Goal: Information Seeking & Learning: Find specific fact

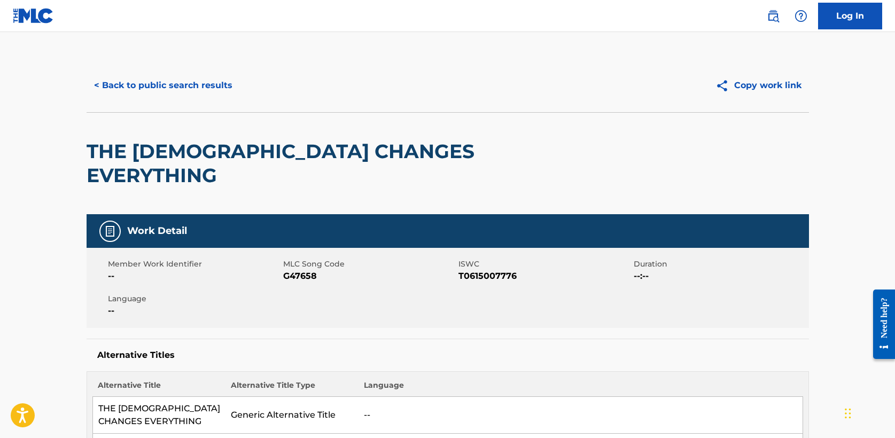
click at [191, 85] on button "< Back to public search results" at bounding box center [163, 85] width 153 height 27
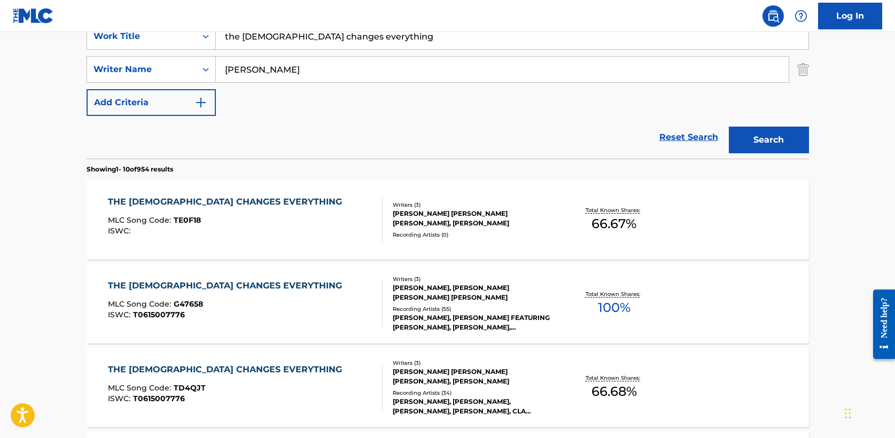
drag, startPoint x: 370, startPoint y: 39, endPoint x: 117, endPoint y: 29, distance: 253.4
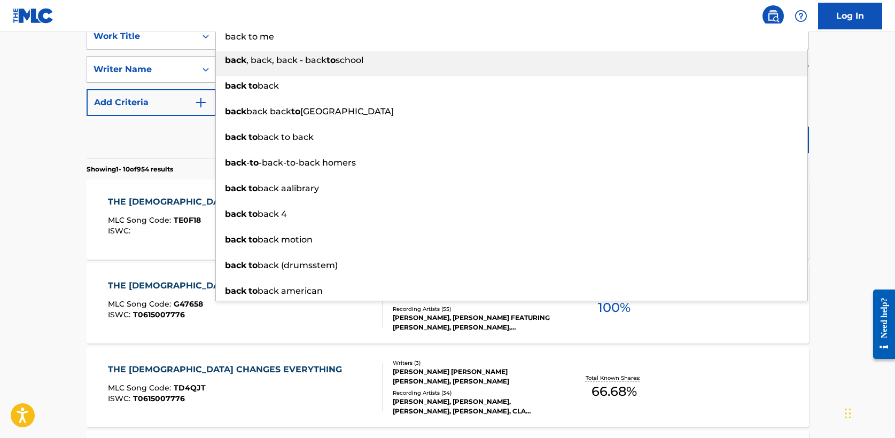
type input "back to me"
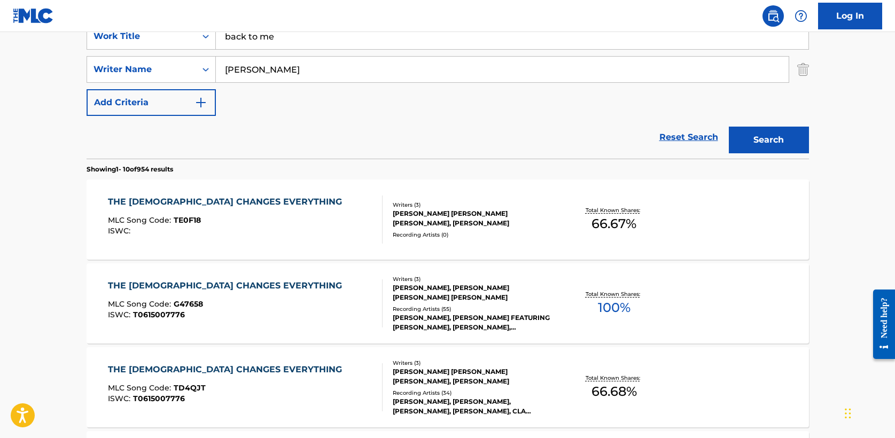
type input "[PERSON_NAME]"
click at [729, 127] on button "Search" at bounding box center [769, 140] width 80 height 27
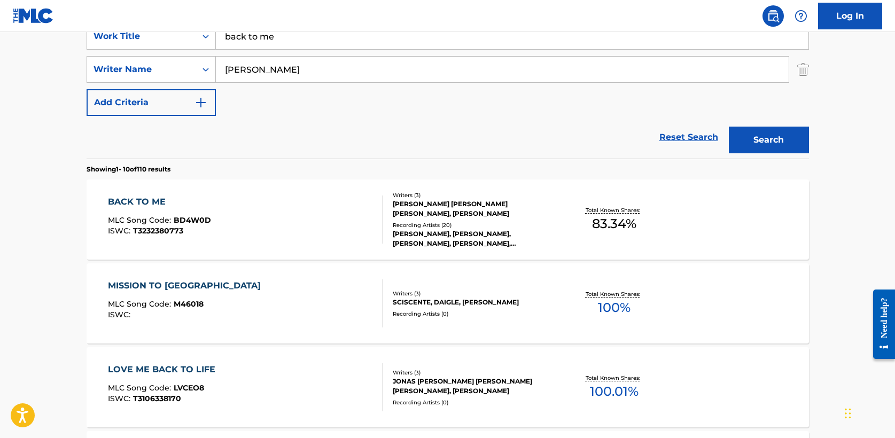
click at [146, 197] on div "BACK TO ME" at bounding box center [159, 202] width 103 height 13
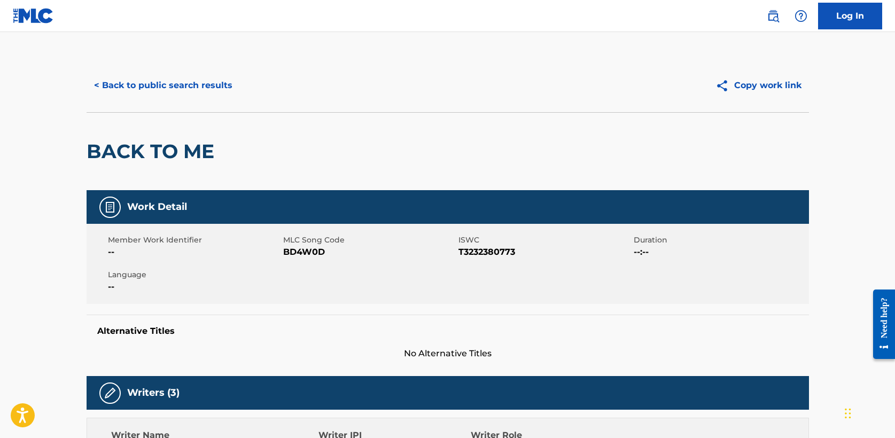
click at [174, 84] on button "< Back to public search results" at bounding box center [163, 85] width 153 height 27
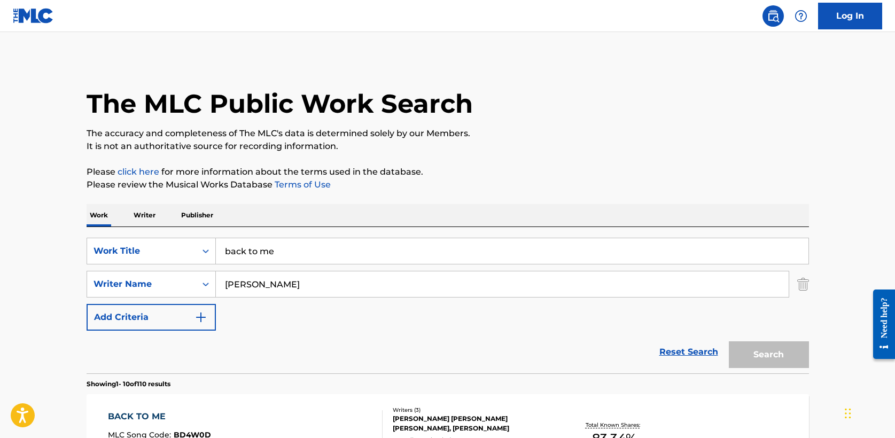
scroll to position [215, 0]
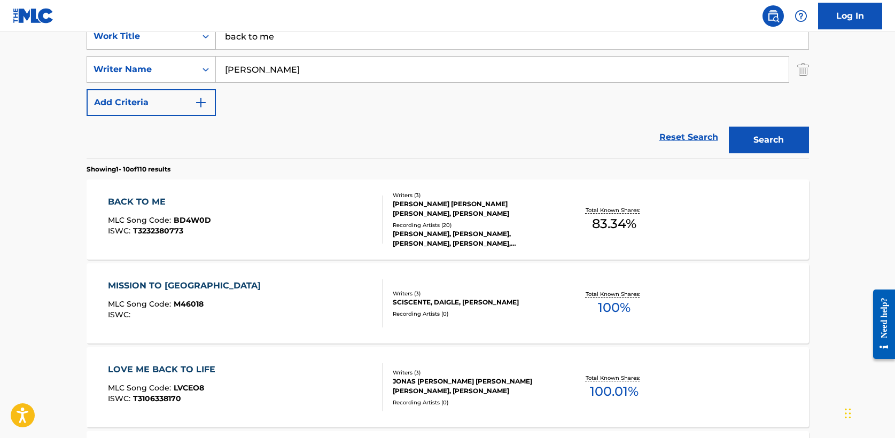
drag, startPoint x: 280, startPoint y: 36, endPoint x: 163, endPoint y: 34, distance: 117.5
click at [163, 34] on div "SearchWithCriteria5a2173f0-7a6b-48a5-aaeb-ae2f49c14e6e Work Title back to me" at bounding box center [448, 36] width 722 height 27
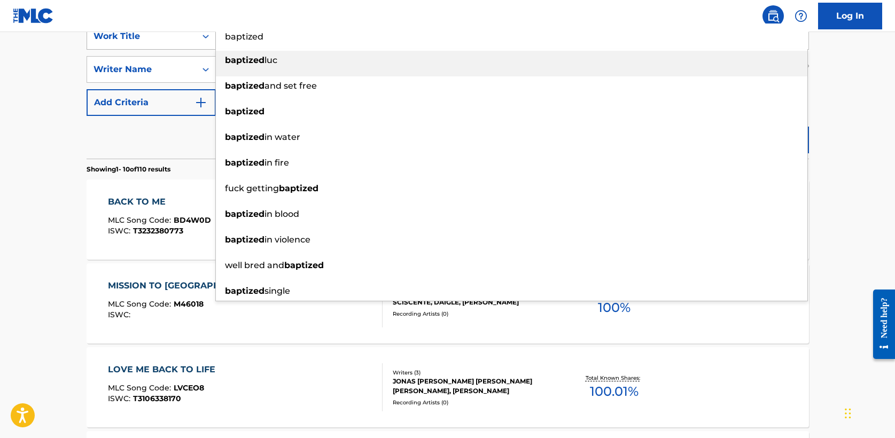
type input "baptized"
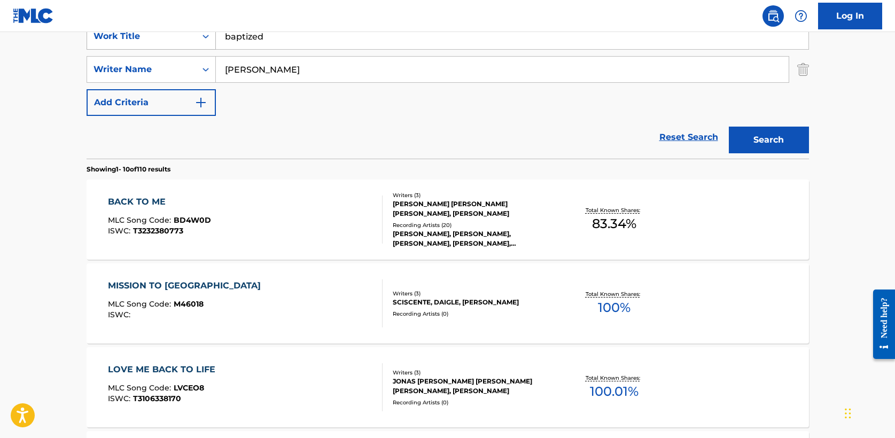
type input "[PERSON_NAME]"
click at [729, 127] on button "Search" at bounding box center [769, 140] width 80 height 27
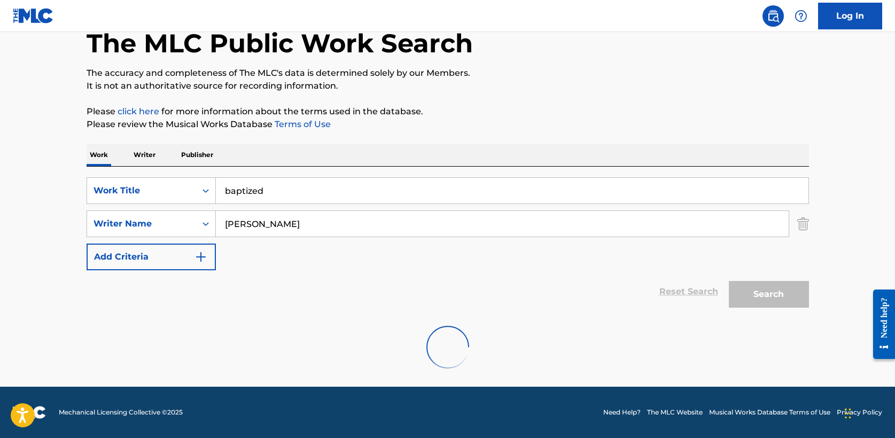
scroll to position [143, 0]
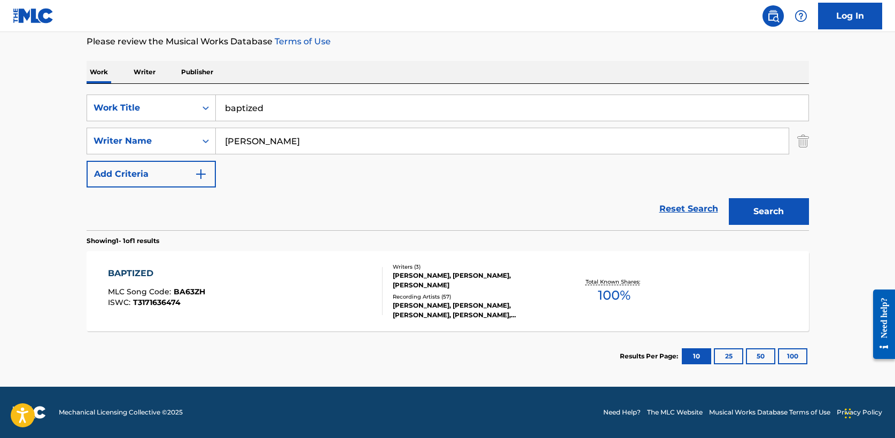
click at [144, 274] on div "BAPTIZED" at bounding box center [156, 273] width 97 height 13
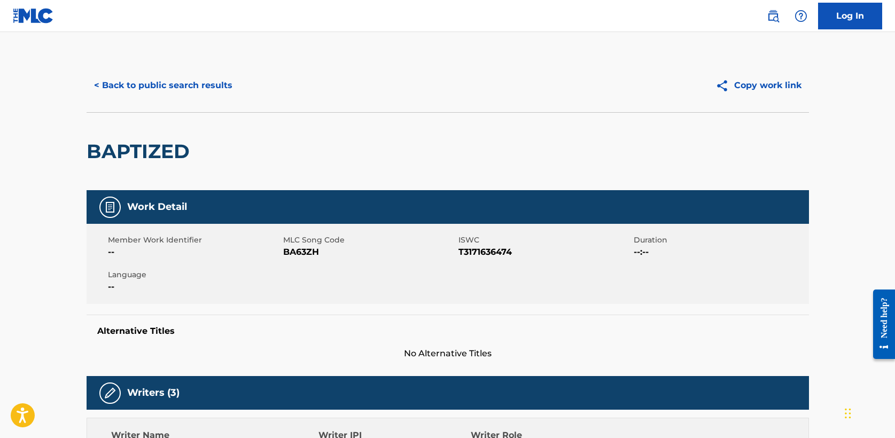
click at [159, 85] on button "< Back to public search results" at bounding box center [163, 85] width 153 height 27
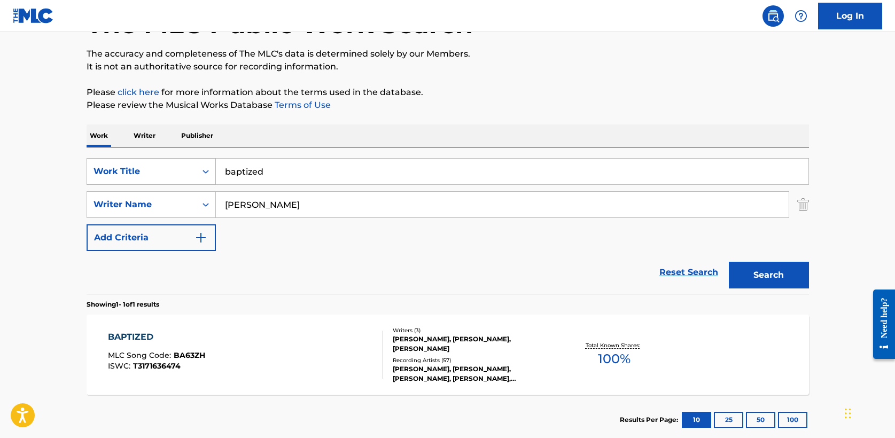
drag, startPoint x: 270, startPoint y: 173, endPoint x: 91, endPoint y: 173, distance: 179.0
click at [91, 173] on div "SearchWithCriteria5a2173f0-7a6b-48a5-aaeb-ae2f49c14e6e Work Title baptized" at bounding box center [448, 171] width 722 height 27
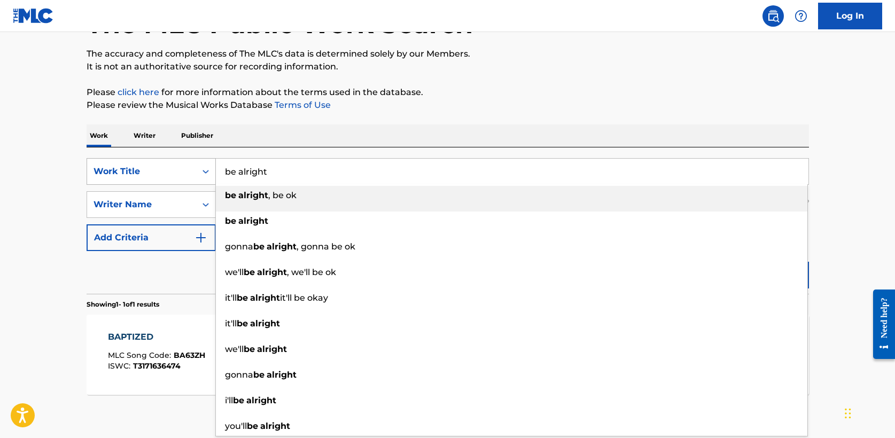
type input "be alright"
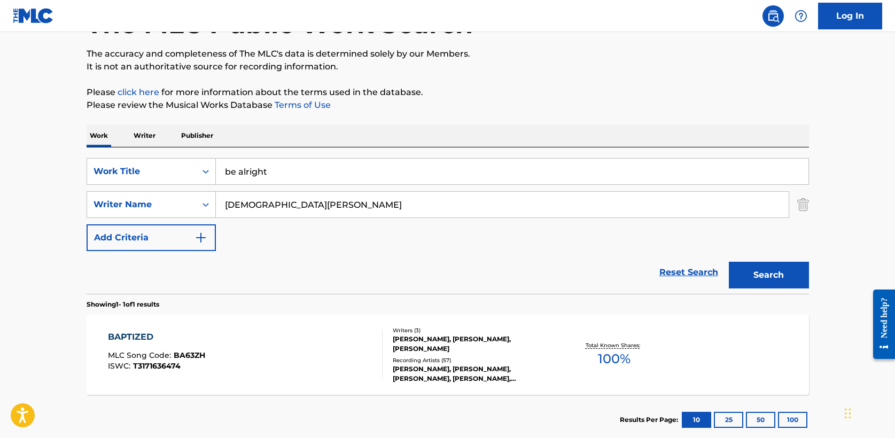
type input "[DEMOGRAPHIC_DATA][PERSON_NAME]"
click at [772, 274] on button "Search" at bounding box center [769, 275] width 80 height 27
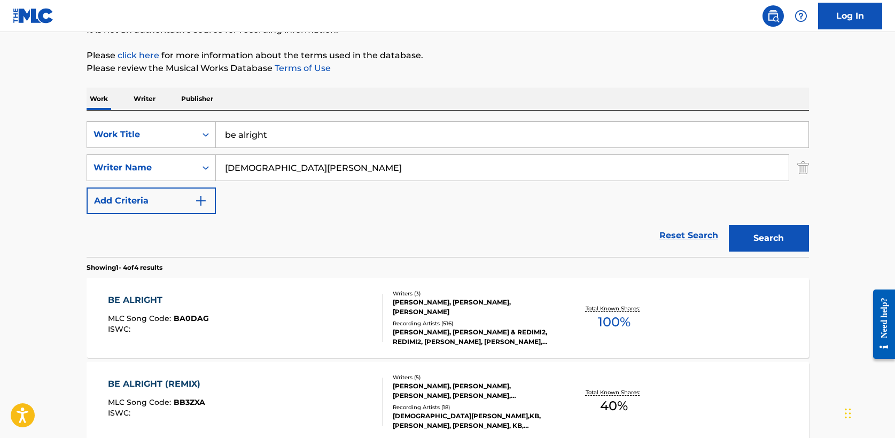
scroll to position [117, 0]
click at [151, 299] on div "BE ALRIGHT" at bounding box center [158, 299] width 101 height 13
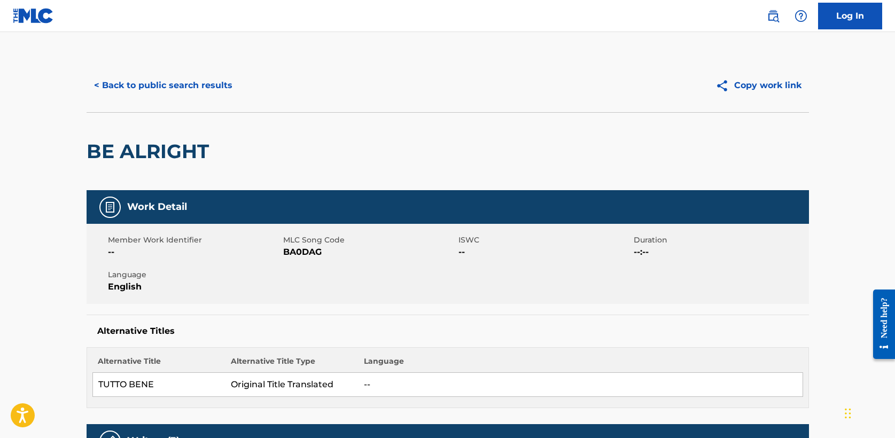
click at [162, 90] on button "< Back to public search results" at bounding box center [163, 85] width 153 height 27
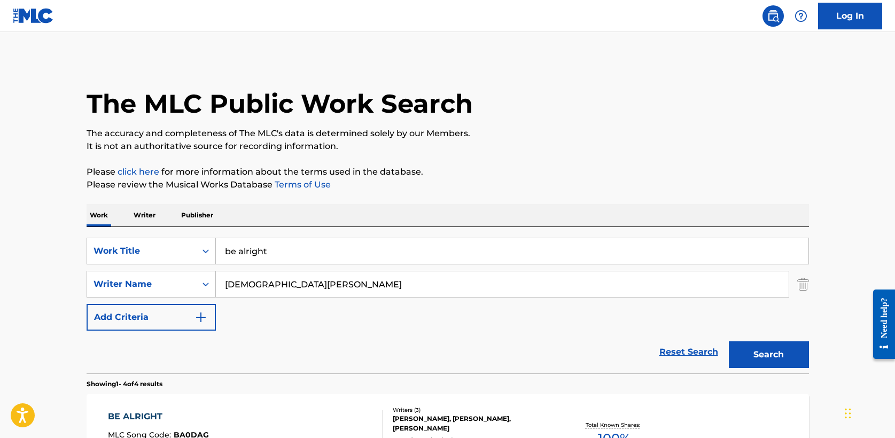
scroll to position [115, 0]
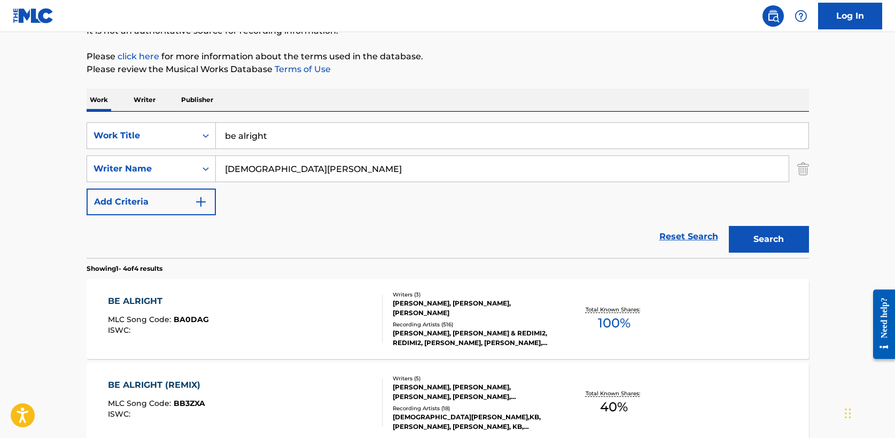
drag, startPoint x: 282, startPoint y: 137, endPoint x: 72, endPoint y: 134, distance: 210.0
click at [72, 134] on main "The MLC Public Work Search The accuracy and completeness of The MLC's data is d…" at bounding box center [447, 292] width 895 height 750
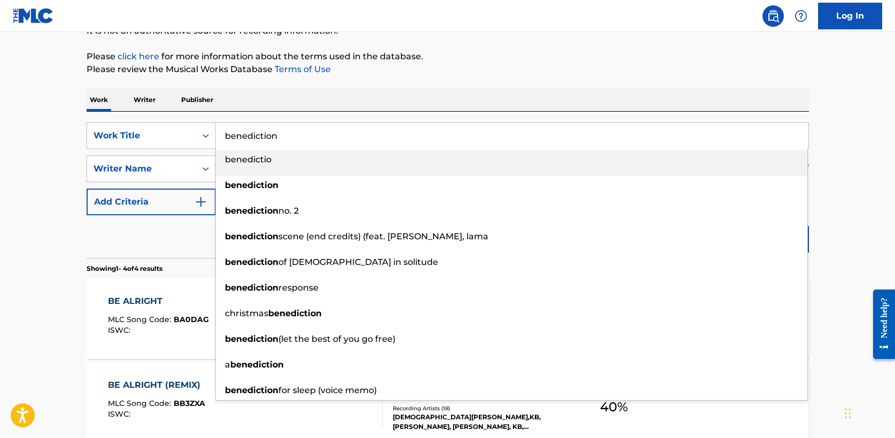
type input "benediction"
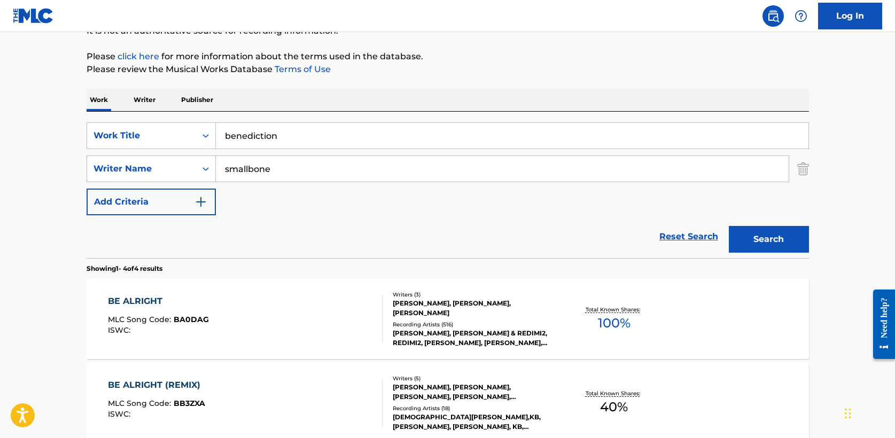
type input "smallbone"
click at [729, 226] on button "Search" at bounding box center [769, 239] width 80 height 27
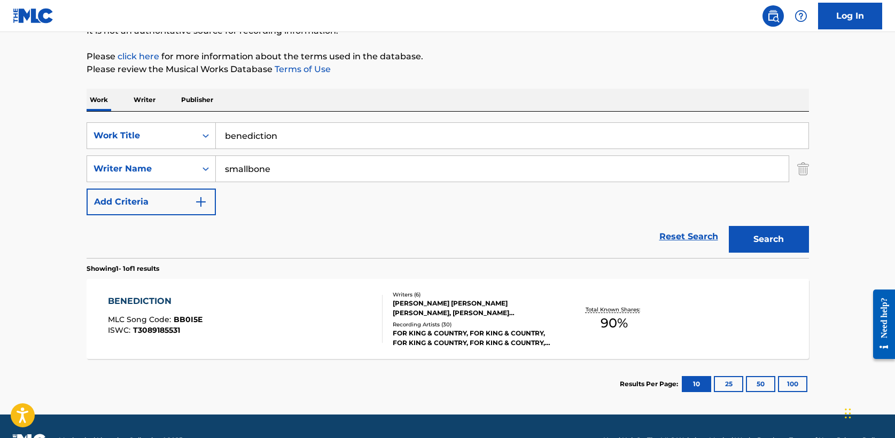
click at [133, 302] on div "BENEDICTION" at bounding box center [155, 301] width 95 height 13
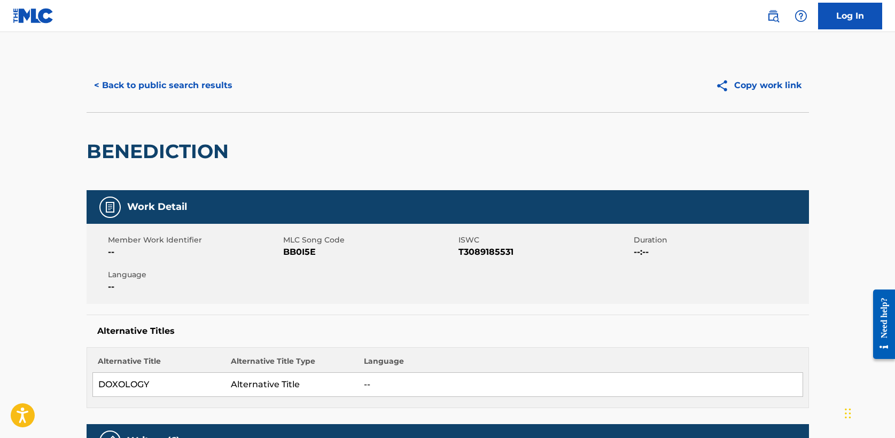
click at [165, 82] on button "< Back to public search results" at bounding box center [163, 85] width 153 height 27
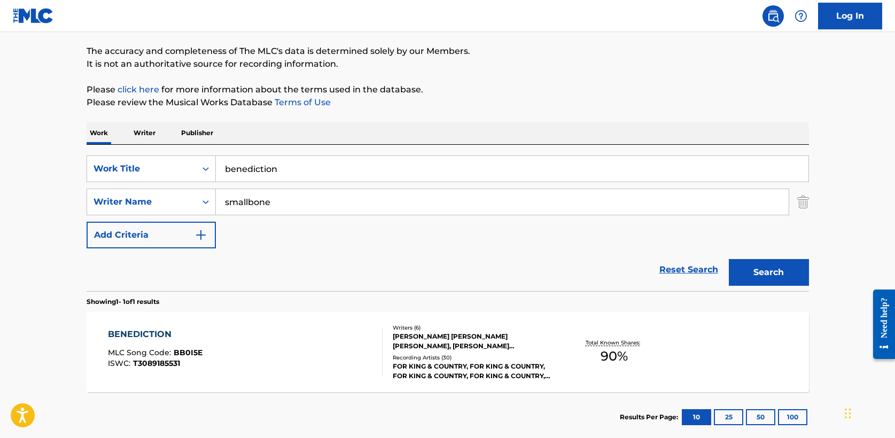
drag, startPoint x: 287, startPoint y: 169, endPoint x: 75, endPoint y: 169, distance: 211.6
click at [75, 169] on div "The MLC Public Work Search The accuracy and completeness of The MLC's data is d…" at bounding box center [448, 209] width 748 height 466
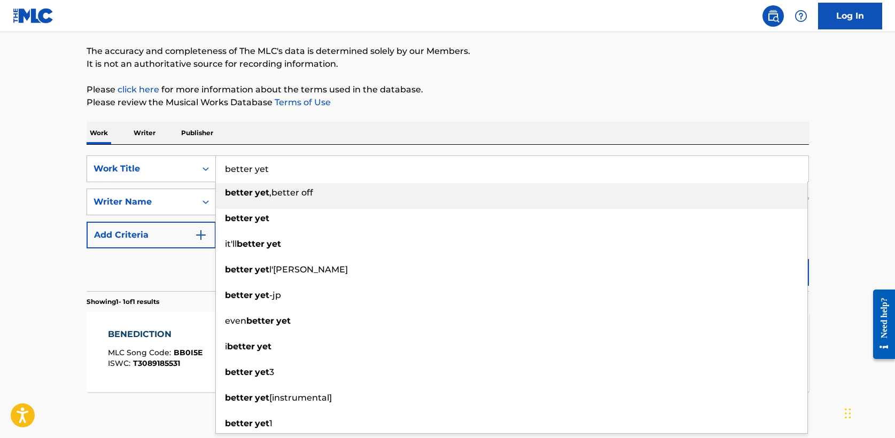
type input "better yet"
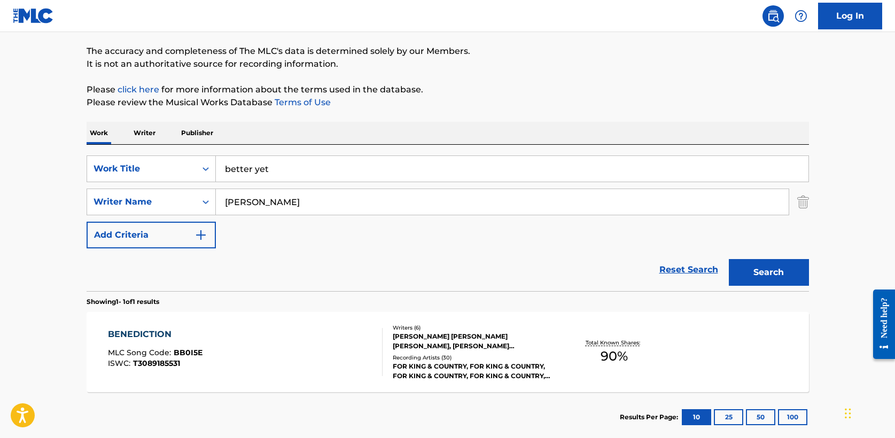
type input "[PERSON_NAME]"
click at [729, 259] on button "Search" at bounding box center [769, 272] width 80 height 27
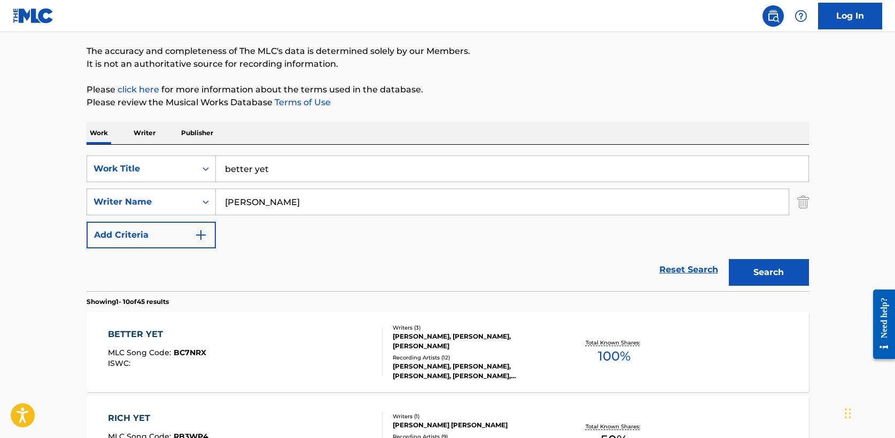
click at [157, 332] on div "BETTER YET" at bounding box center [157, 334] width 98 height 13
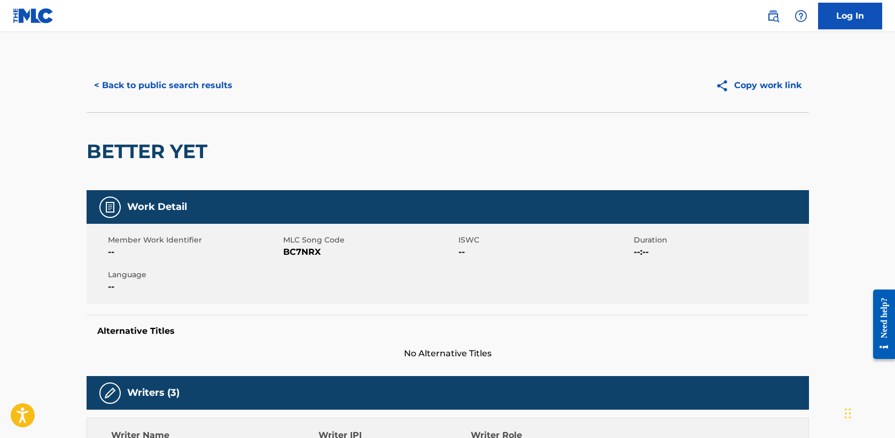
click at [185, 85] on button "< Back to public search results" at bounding box center [163, 85] width 153 height 27
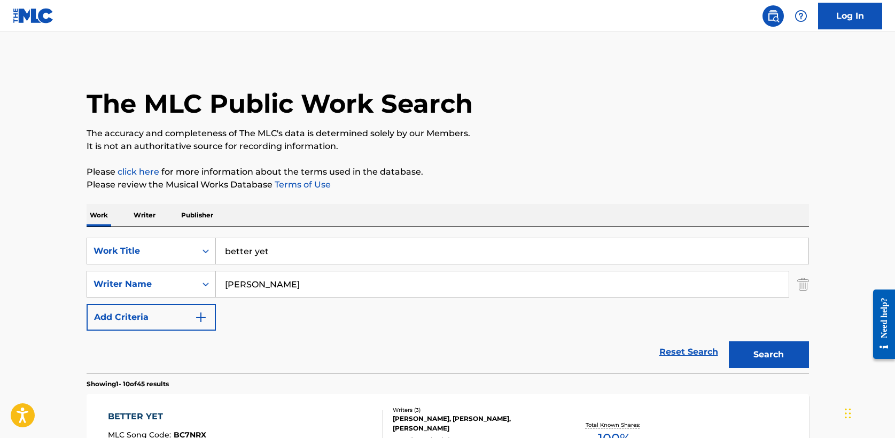
scroll to position [82, 0]
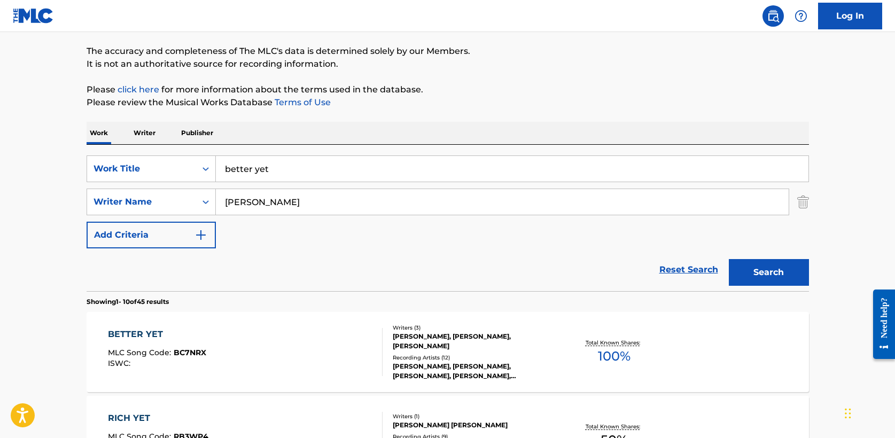
drag, startPoint x: 283, startPoint y: 167, endPoint x: 60, endPoint y: 167, distance: 222.2
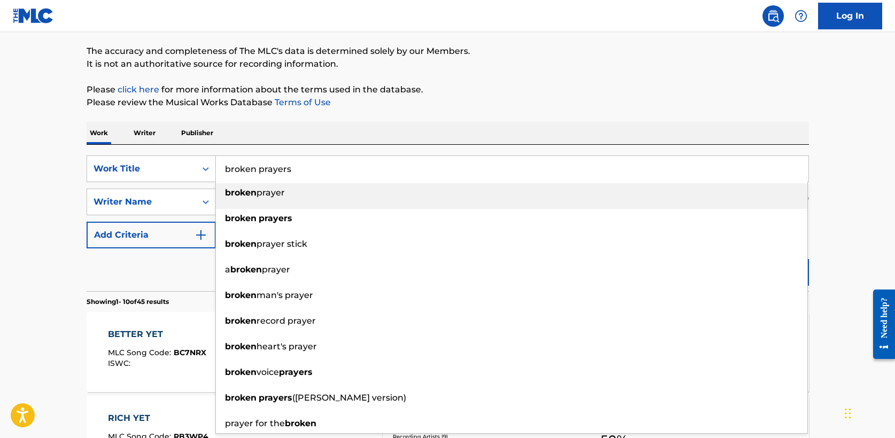
type input "broken prayers"
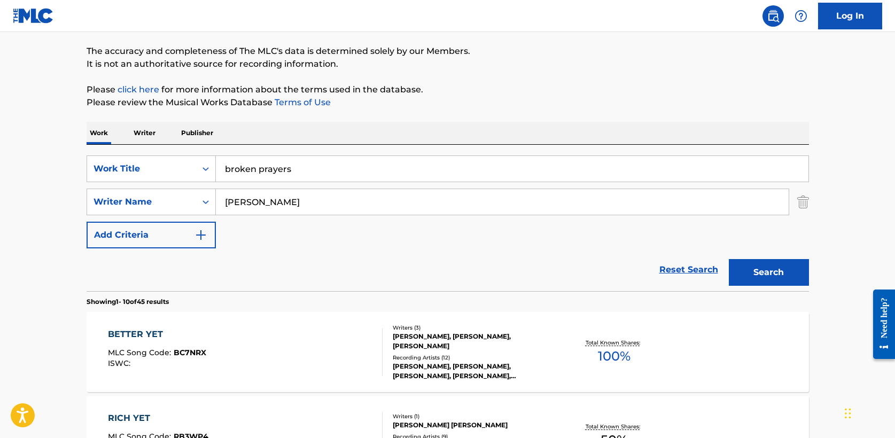
type input "[PERSON_NAME]"
click at [729, 259] on button "Search" at bounding box center [769, 272] width 80 height 27
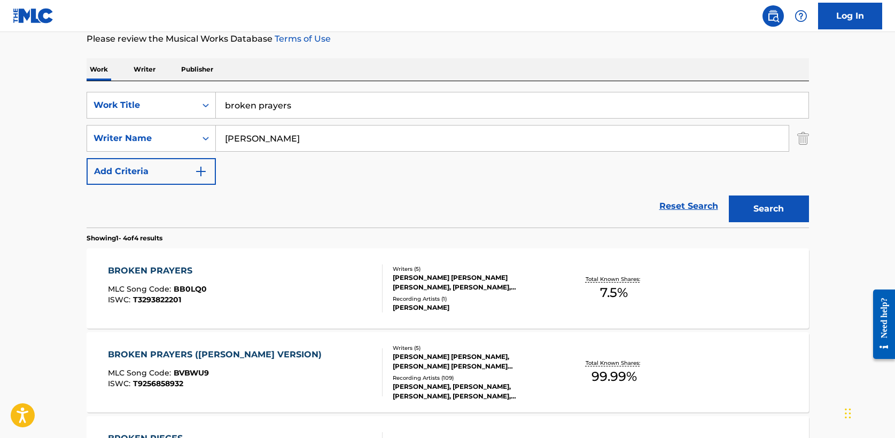
scroll to position [148, 0]
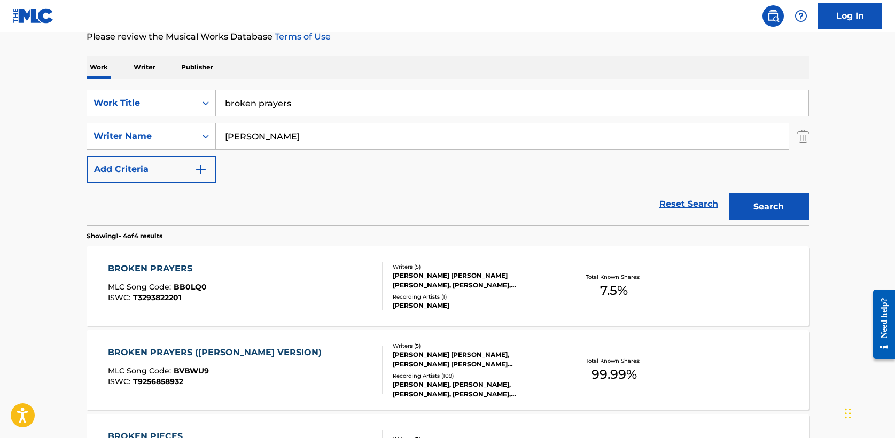
click at [166, 350] on div "BROKEN PRAYERS ([PERSON_NAME] VERSION)" at bounding box center [217, 352] width 219 height 13
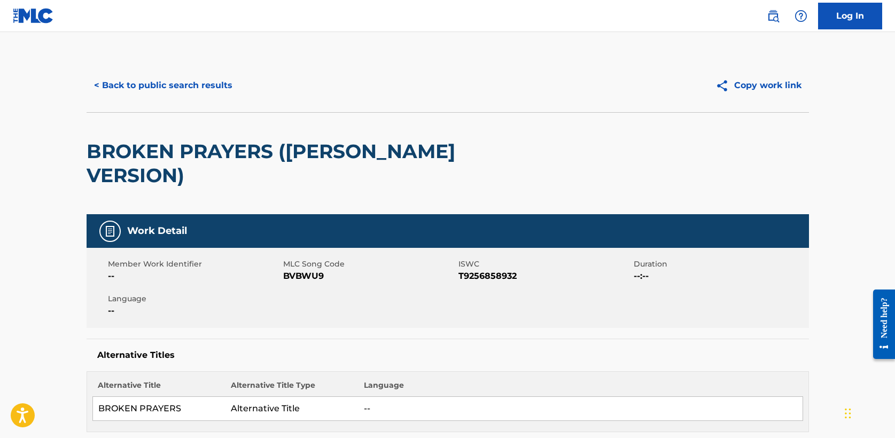
click at [177, 86] on button "< Back to public search results" at bounding box center [163, 85] width 153 height 27
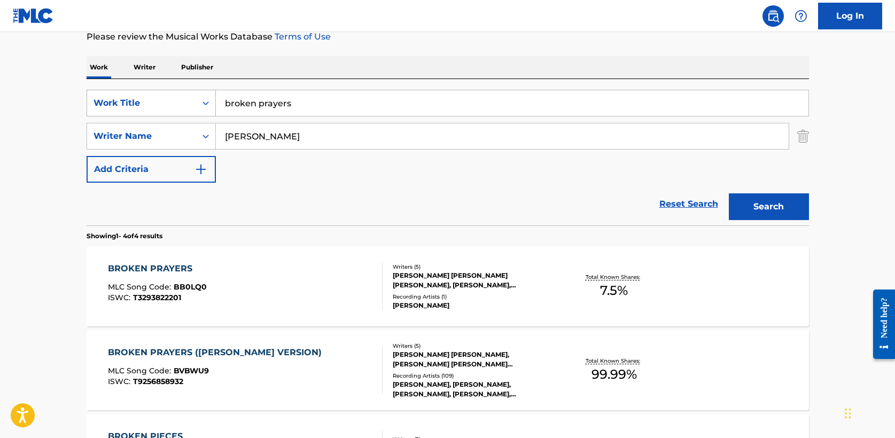
drag, startPoint x: 317, startPoint y: 104, endPoint x: 122, endPoint y: 99, distance: 195.1
click at [122, 99] on div "SearchWithCriteria5a2173f0-7a6b-48a5-aaeb-ae2f49c14e6e Work Title broken prayers" at bounding box center [448, 103] width 722 height 27
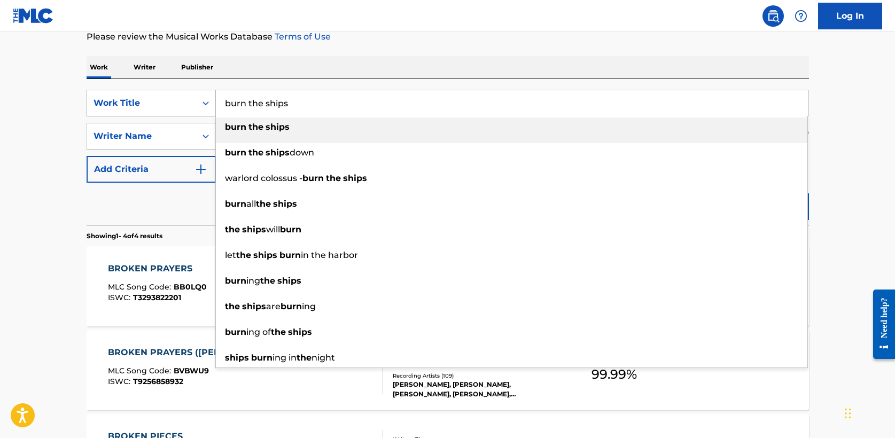
type input "burn the ships"
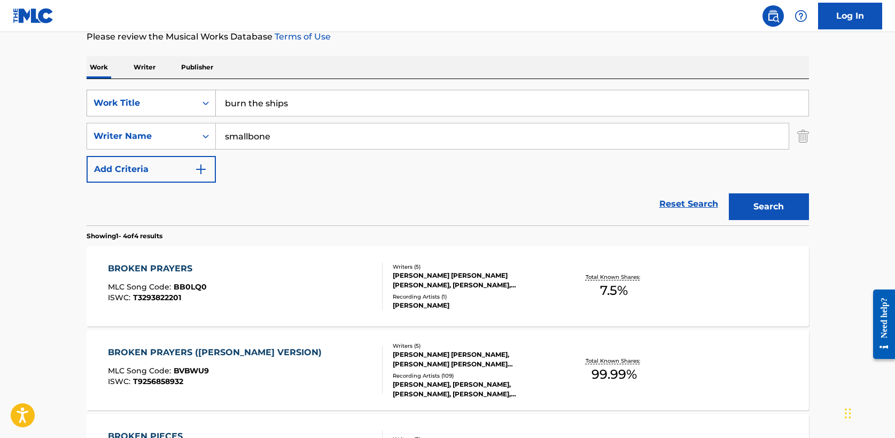
type input "smallbone"
click at [729, 193] on button "Search" at bounding box center [769, 206] width 80 height 27
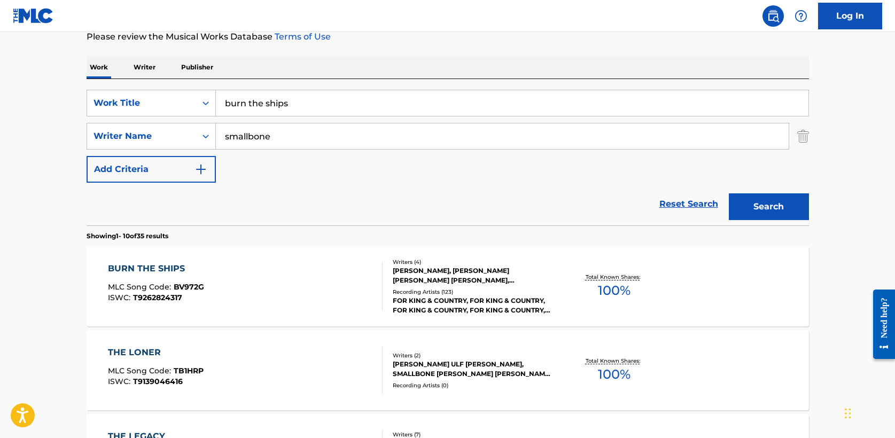
click at [175, 271] on div "BURN THE SHIPS" at bounding box center [156, 268] width 96 height 13
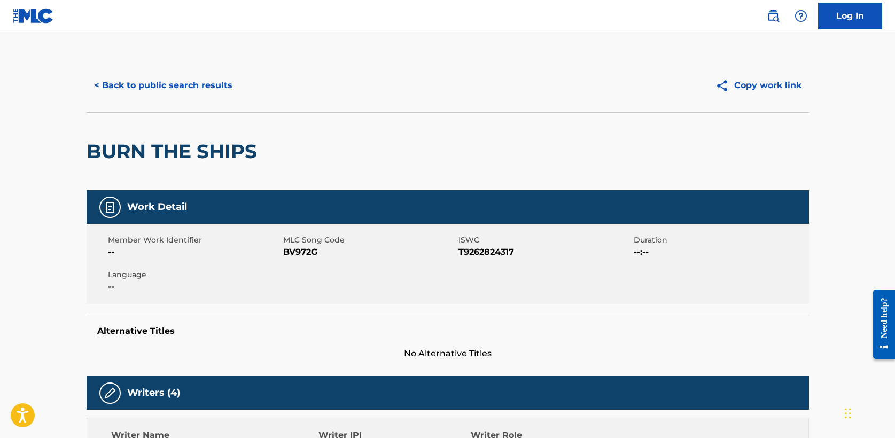
click at [170, 84] on button "< Back to public search results" at bounding box center [163, 85] width 153 height 27
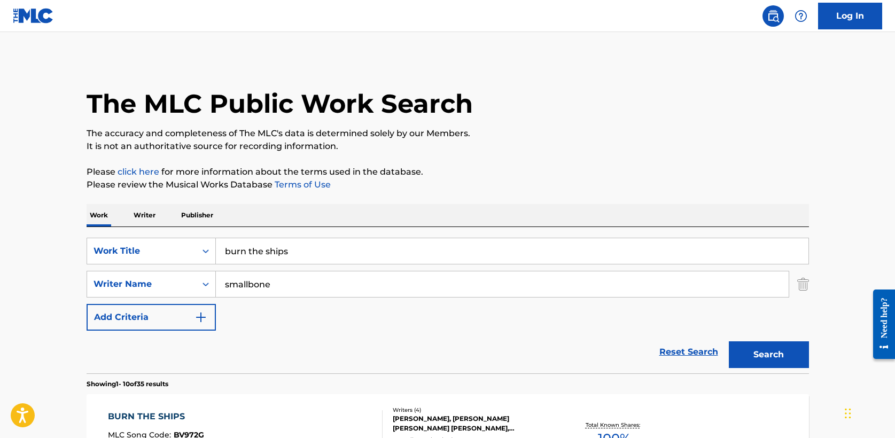
scroll to position [148, 0]
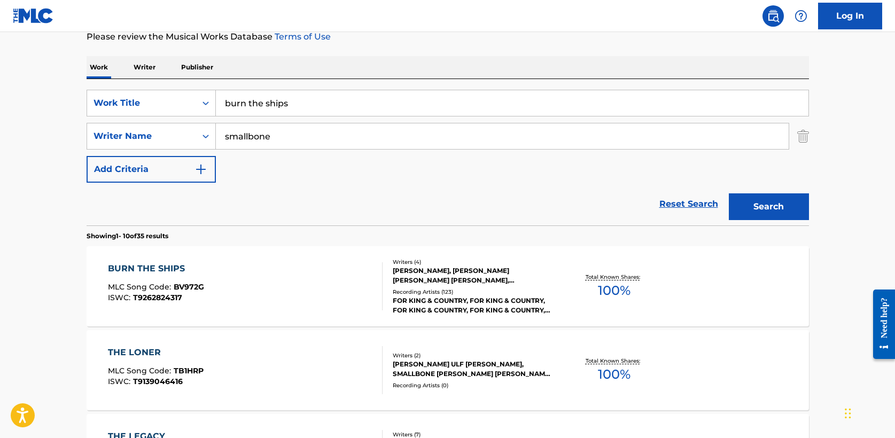
drag, startPoint x: 286, startPoint y: 98, endPoint x: 111, endPoint y: 82, distance: 176.0
click at [110, 82] on div "SearchWithCriteria5a2173f0-7a6b-48a5-aaeb-ae2f49c14e6e Work Title burn the ship…" at bounding box center [448, 152] width 722 height 146
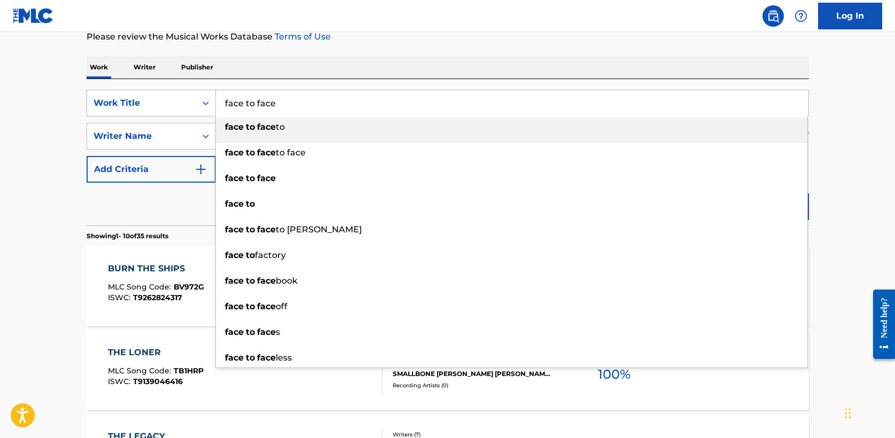
type input "face to face"
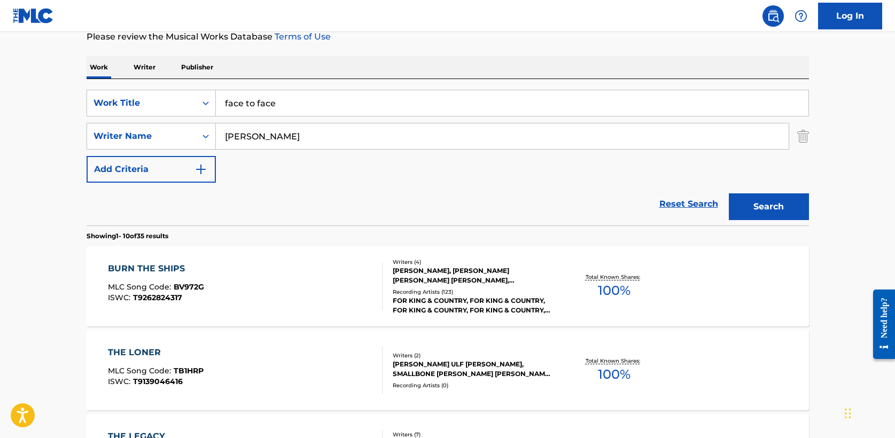
type input "[PERSON_NAME]"
click at [729, 193] on button "Search" at bounding box center [769, 206] width 80 height 27
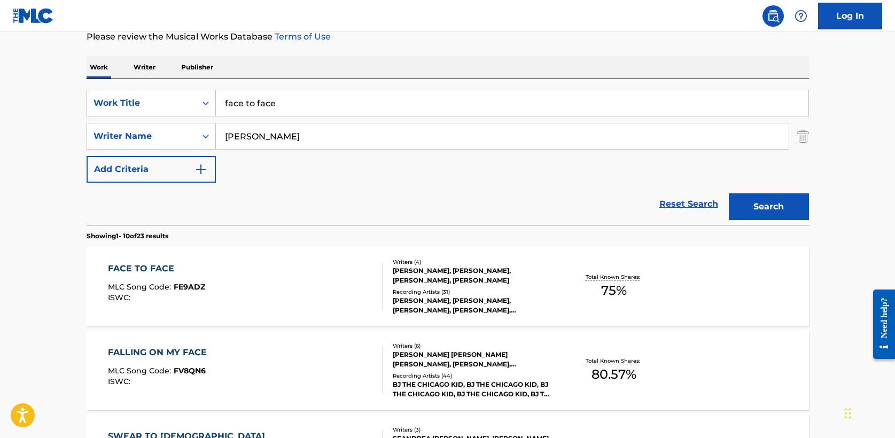
click at [158, 266] on div "FACE TO FACE" at bounding box center [156, 268] width 97 height 13
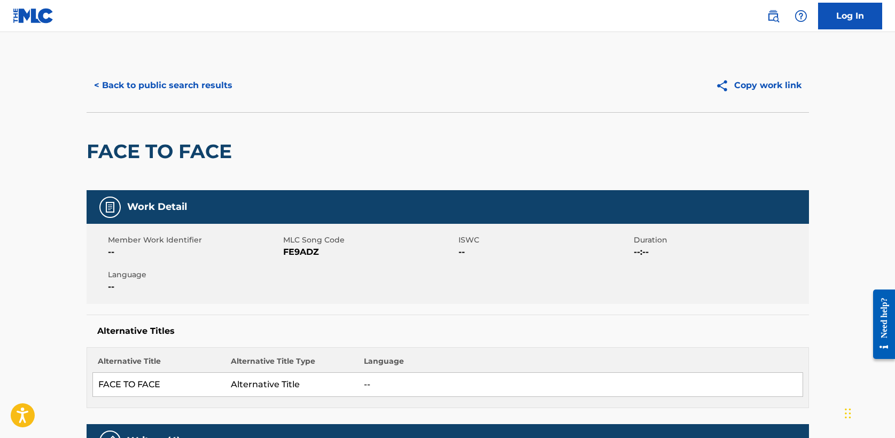
click at [143, 84] on button "< Back to public search results" at bounding box center [163, 85] width 153 height 27
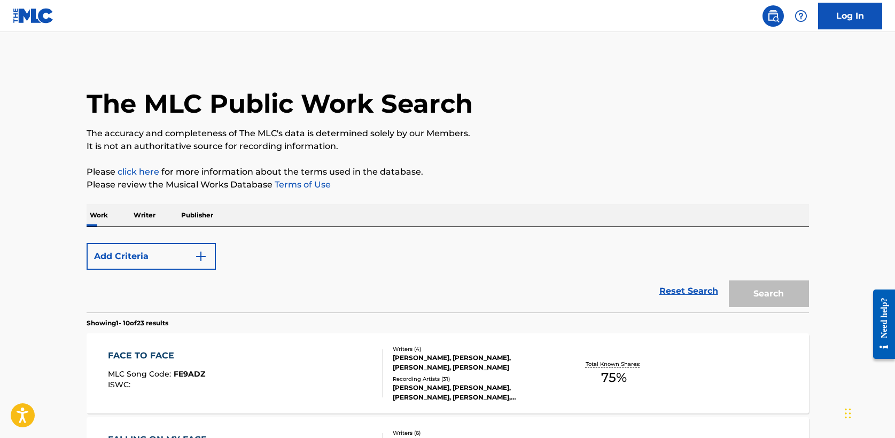
scroll to position [148, 0]
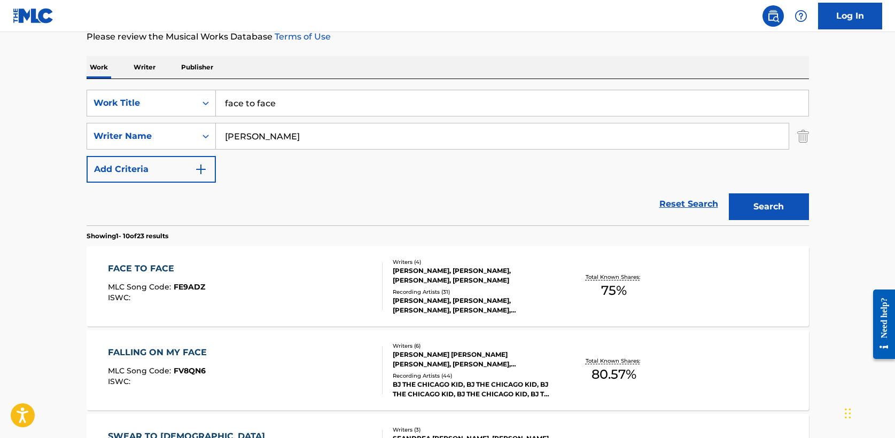
drag, startPoint x: 290, startPoint y: 105, endPoint x: 72, endPoint y: 97, distance: 218.6
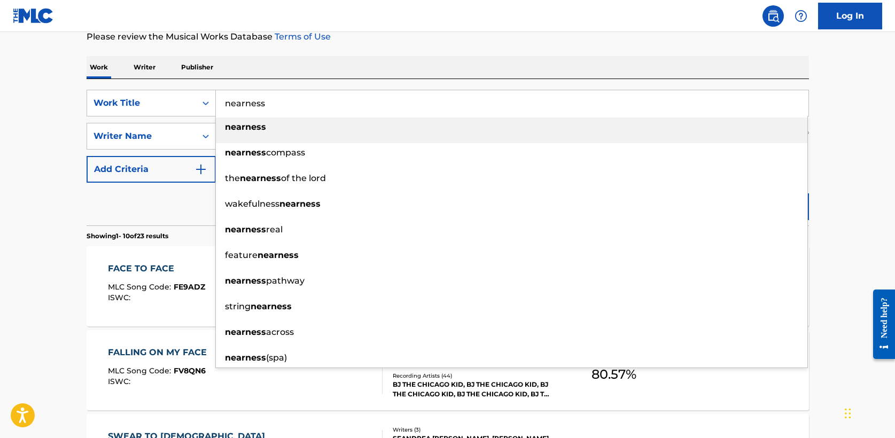
type input "nearness"
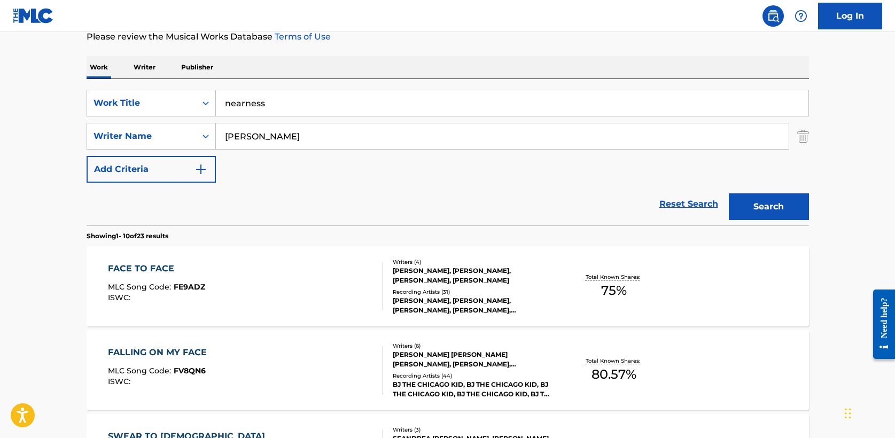
type input "[PERSON_NAME]"
click at [729, 193] on button "Search" at bounding box center [769, 206] width 80 height 27
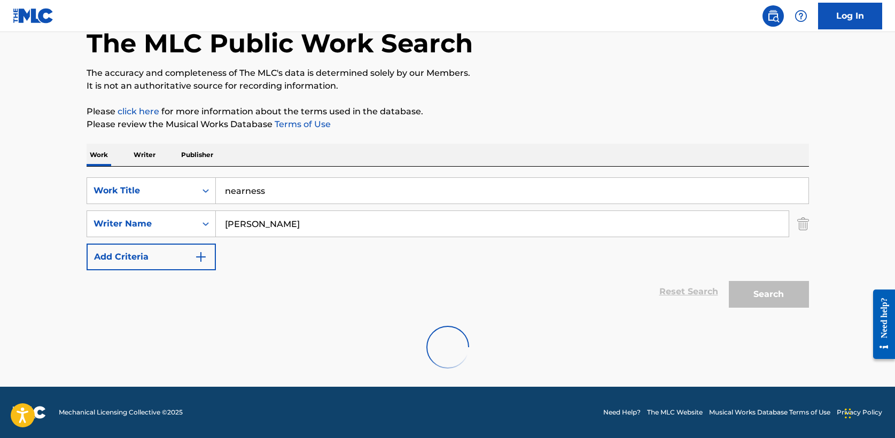
scroll to position [143, 0]
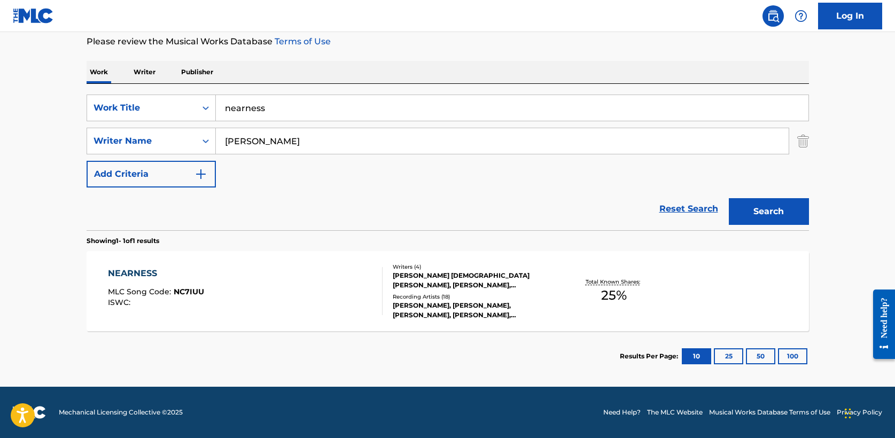
click at [149, 274] on div "NEARNESS" at bounding box center [156, 273] width 96 height 13
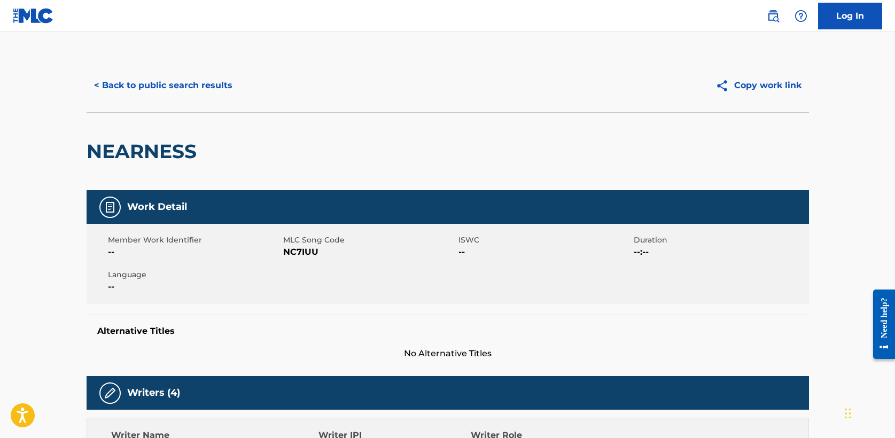
click at [148, 84] on button "< Back to public search results" at bounding box center [163, 85] width 153 height 27
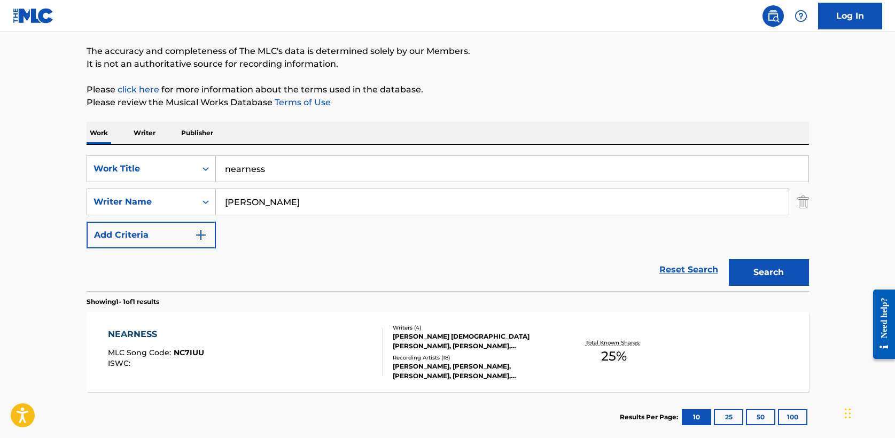
drag, startPoint x: 274, startPoint y: 170, endPoint x: 63, endPoint y: 165, distance: 211.6
click at [63, 165] on main "The MLC Public Work Search The accuracy and completeness of The MLC's data is d…" at bounding box center [447, 199] width 895 height 498
drag, startPoint x: 367, startPoint y: 168, endPoint x: 123, endPoint y: 166, distance: 244.2
click at [123, 166] on div "SearchWithCriteria5a2173f0-7a6b-48a5-aaeb-ae2f49c14e6e Work Title broken bones …" at bounding box center [448, 168] width 722 height 27
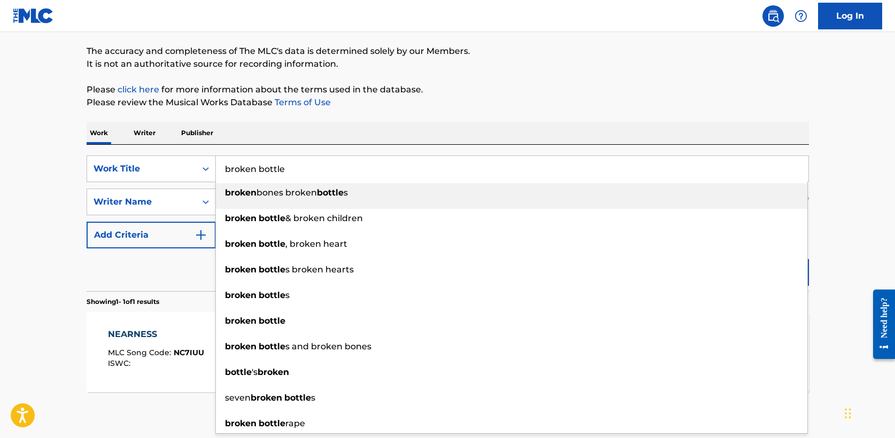
type input "broken bottle"
click at [44, 112] on main "The MLC Public Work Search The accuracy and completeness of The MLC's data is d…" at bounding box center [447, 199] width 895 height 498
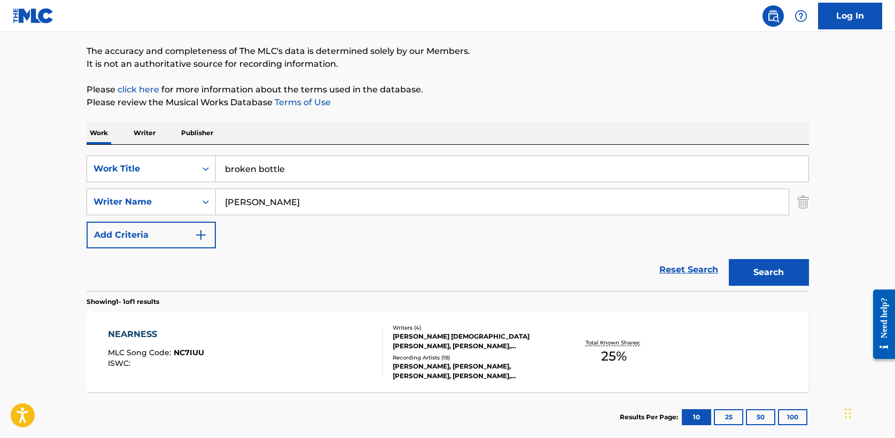
click at [780, 277] on button "Search" at bounding box center [769, 272] width 80 height 27
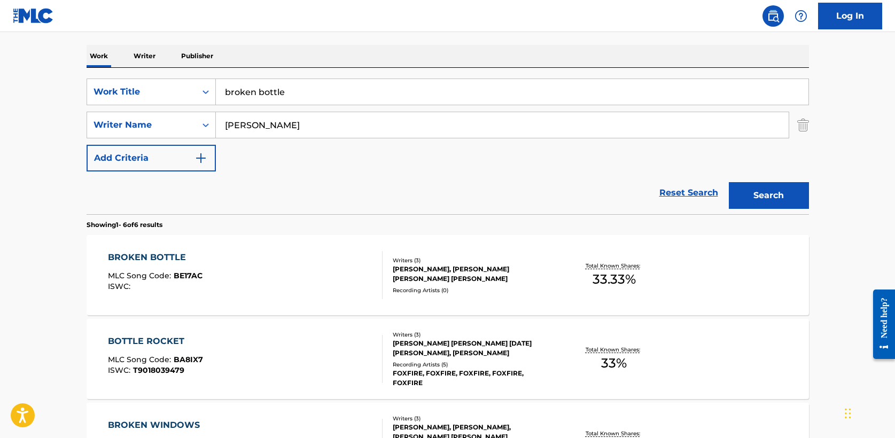
scroll to position [163, 0]
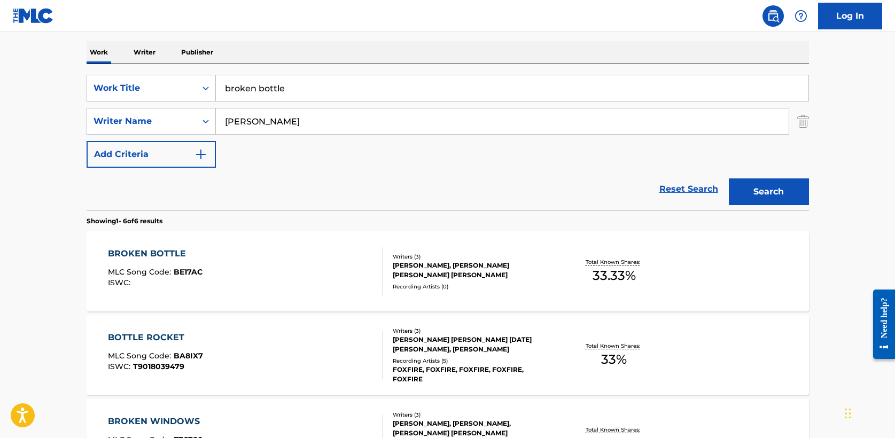
click at [166, 252] on div "BROKEN BOTTLE" at bounding box center [155, 253] width 95 height 13
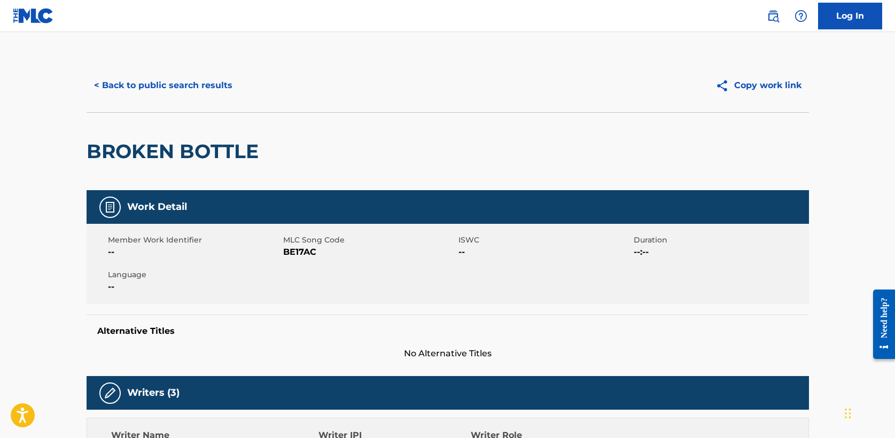
click at [151, 87] on button "< Back to public search results" at bounding box center [163, 85] width 153 height 27
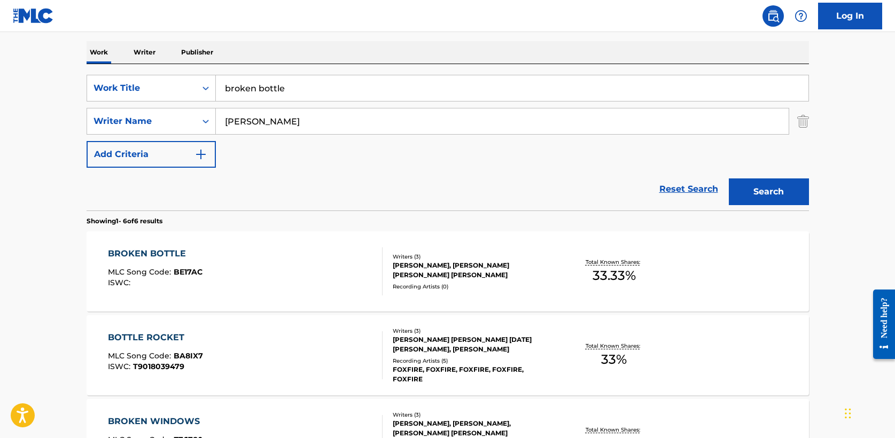
drag, startPoint x: 313, startPoint y: 96, endPoint x: 131, endPoint y: 62, distance: 184.7
click at [131, 62] on div "Work Writer Publisher SearchWithCriteria5a2173f0-7a6b-48a5-aaeb-ae2f49c14e6e Wo…" at bounding box center [448, 411] width 722 height 740
type input "turn it around"
click at [787, 194] on button "Search" at bounding box center [769, 191] width 80 height 27
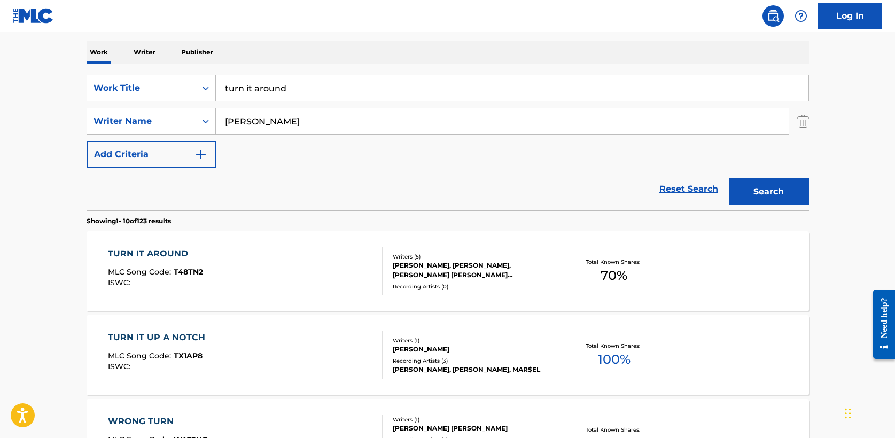
click at [173, 254] on div "TURN IT AROUND" at bounding box center [155, 253] width 95 height 13
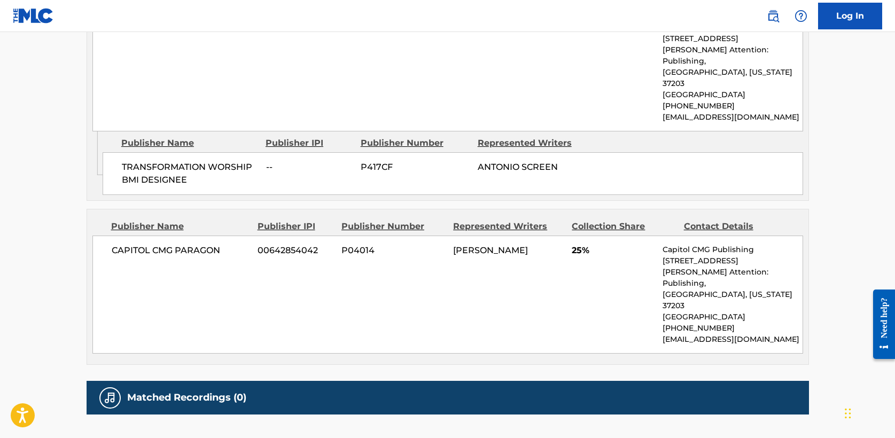
scroll to position [1083, 0]
